Goal: Information Seeking & Learning: Find specific fact

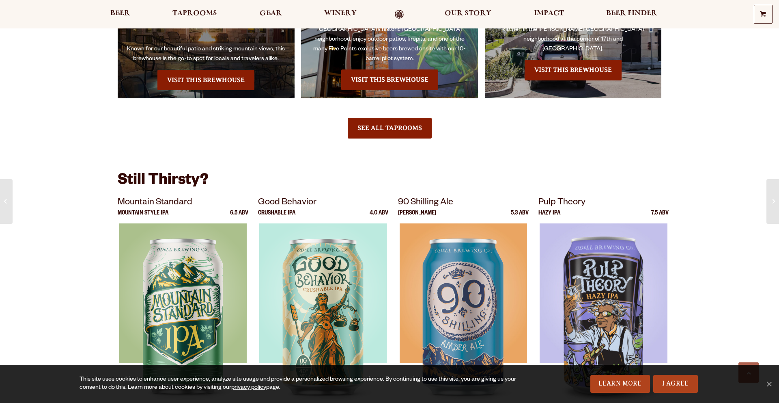
scroll to position [1676, 0]
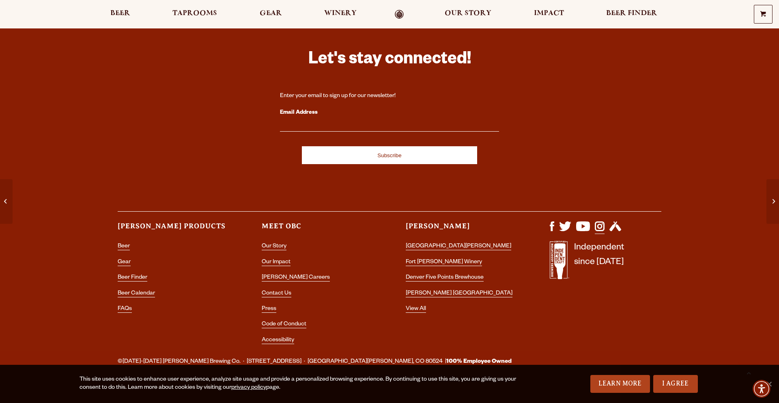
click at [601, 221] on img "Visit us on Instagram" at bounding box center [600, 226] width 10 height 10
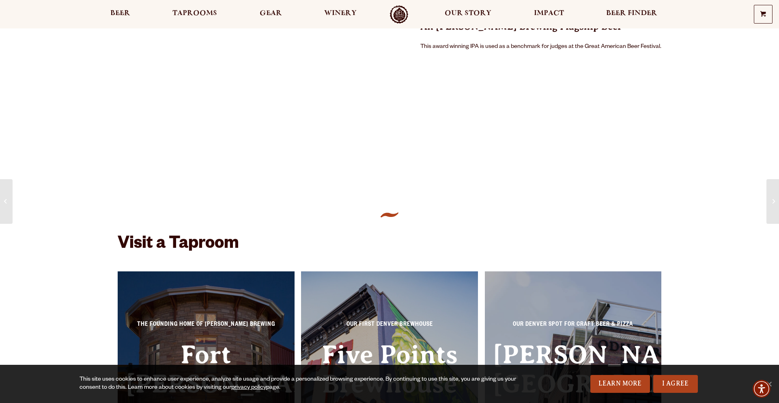
scroll to position [0, 0]
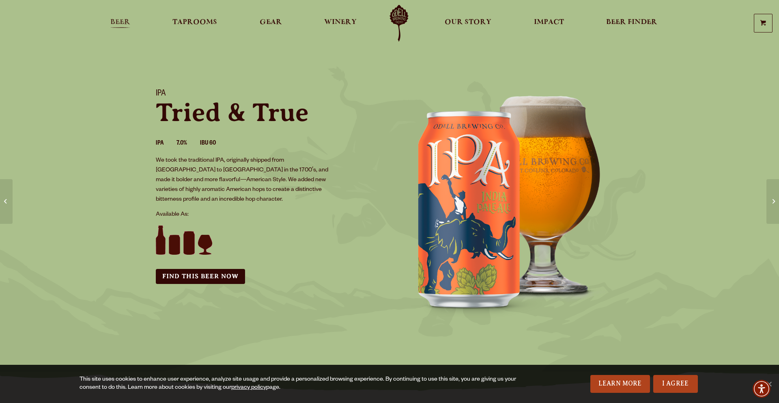
click at [117, 26] on span "Beer" at bounding box center [120, 22] width 20 height 6
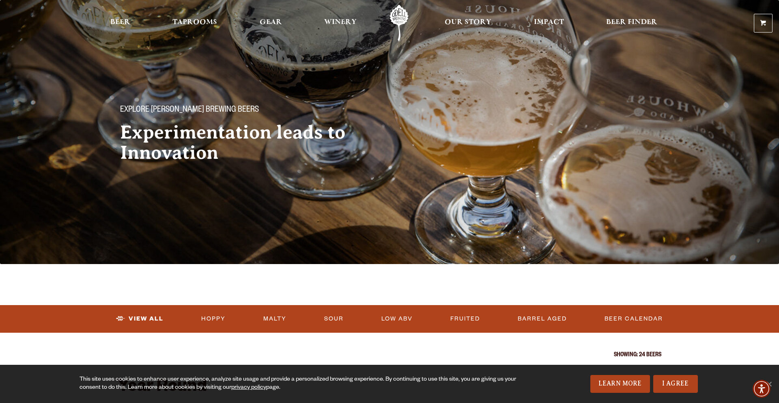
click at [395, 274] on div at bounding box center [390, 284] width 544 height 41
click at [463, 26] on span "Our Story" at bounding box center [468, 22] width 47 height 6
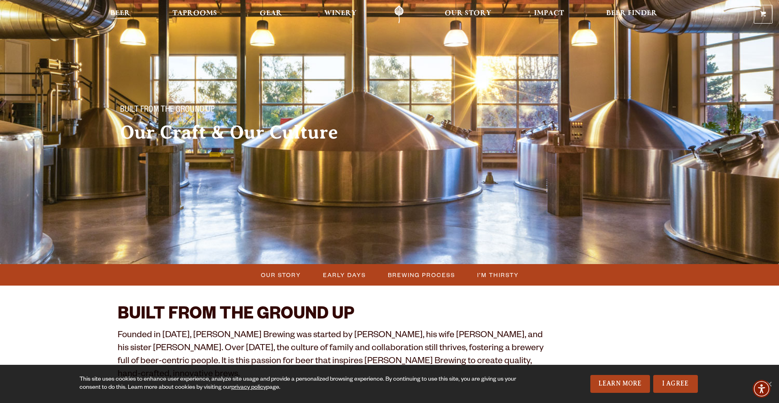
click at [113, 15] on span "Beer" at bounding box center [120, 13] width 20 height 6
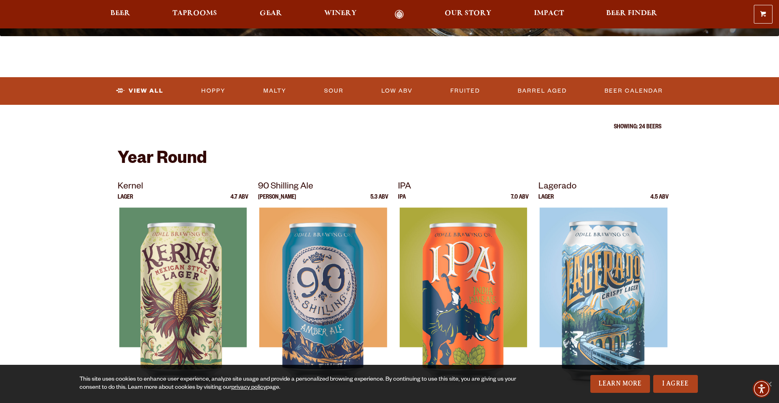
scroll to position [228, 0]
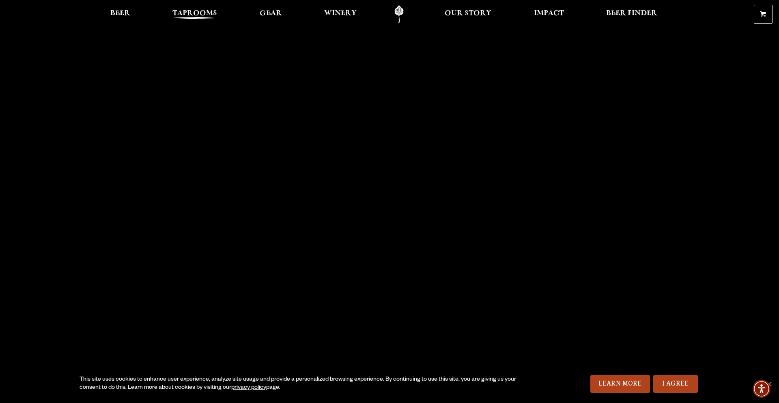
click at [192, 14] on span "Taprooms" at bounding box center [194, 13] width 45 height 6
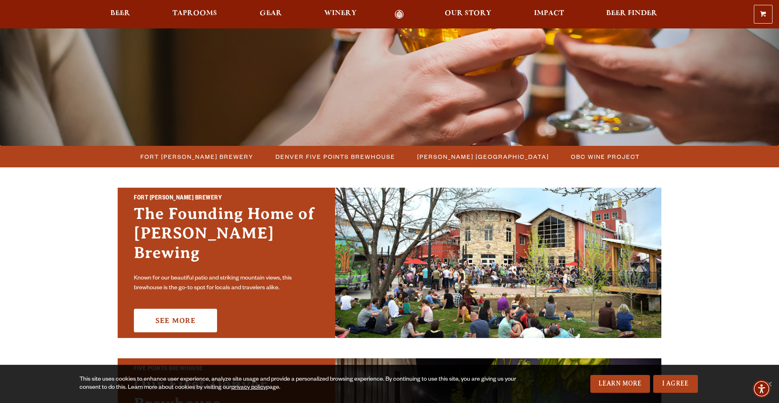
scroll to position [131, 0]
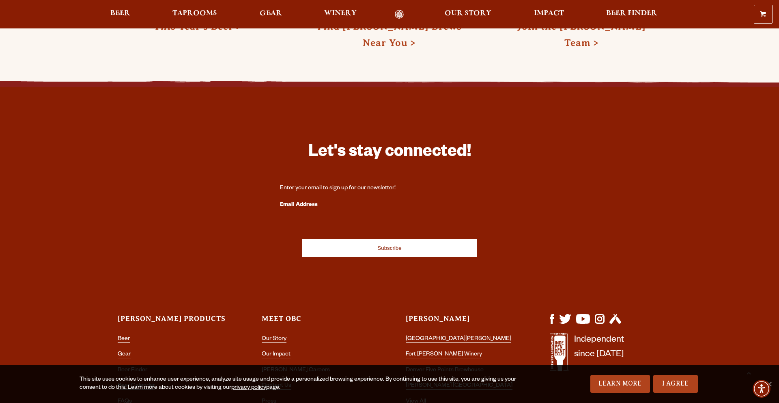
scroll to position [2353, 0]
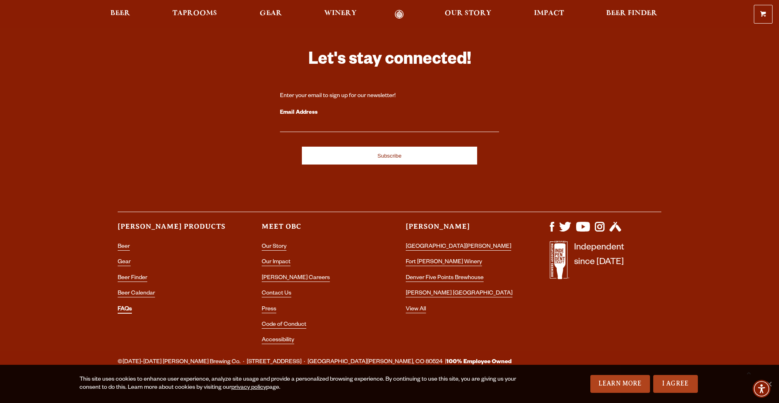
click at [126, 306] on link "FAQs" at bounding box center [125, 309] width 14 height 7
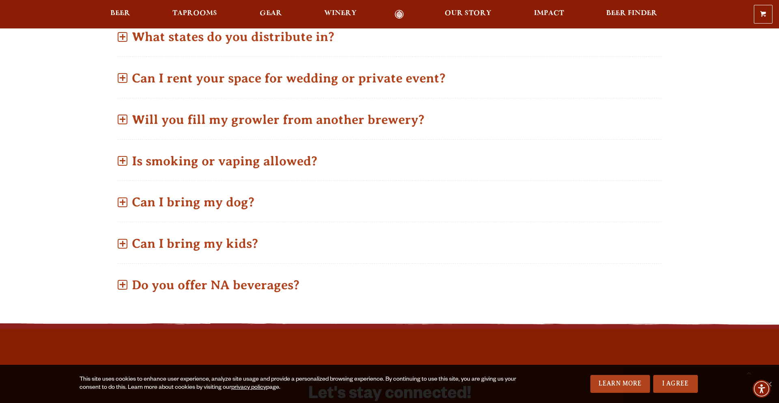
scroll to position [581, 0]
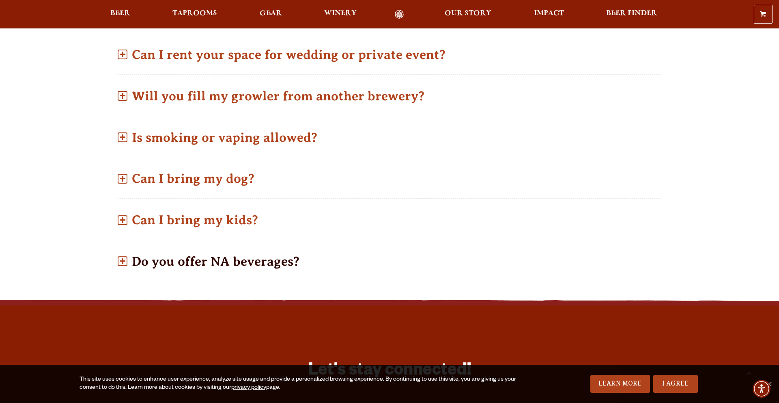
click at [188, 265] on p "Do you offer NA beverages?" at bounding box center [390, 261] width 544 height 29
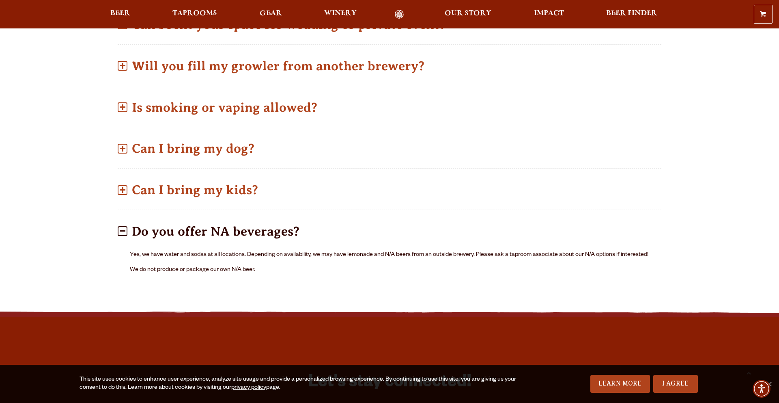
scroll to position [611, 0]
